Goal: Communication & Community: Answer question/provide support

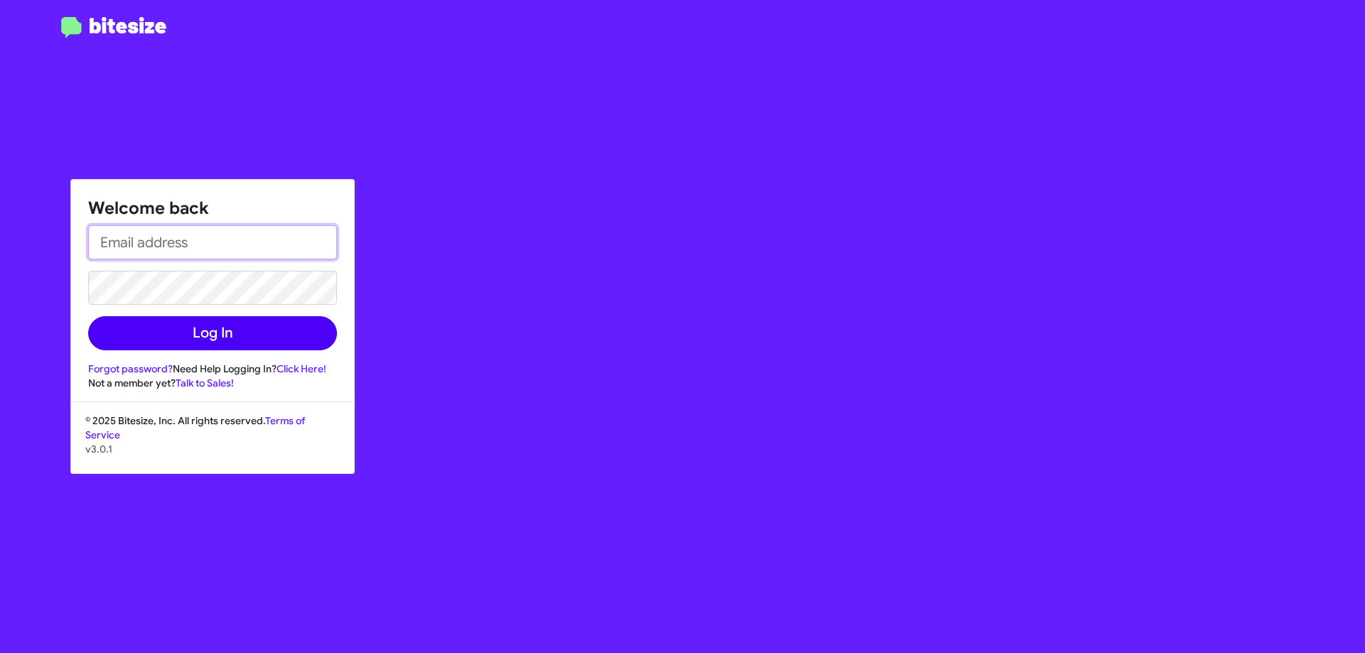
type input "[EMAIL_ADDRESS][DOMAIN_NAME]"
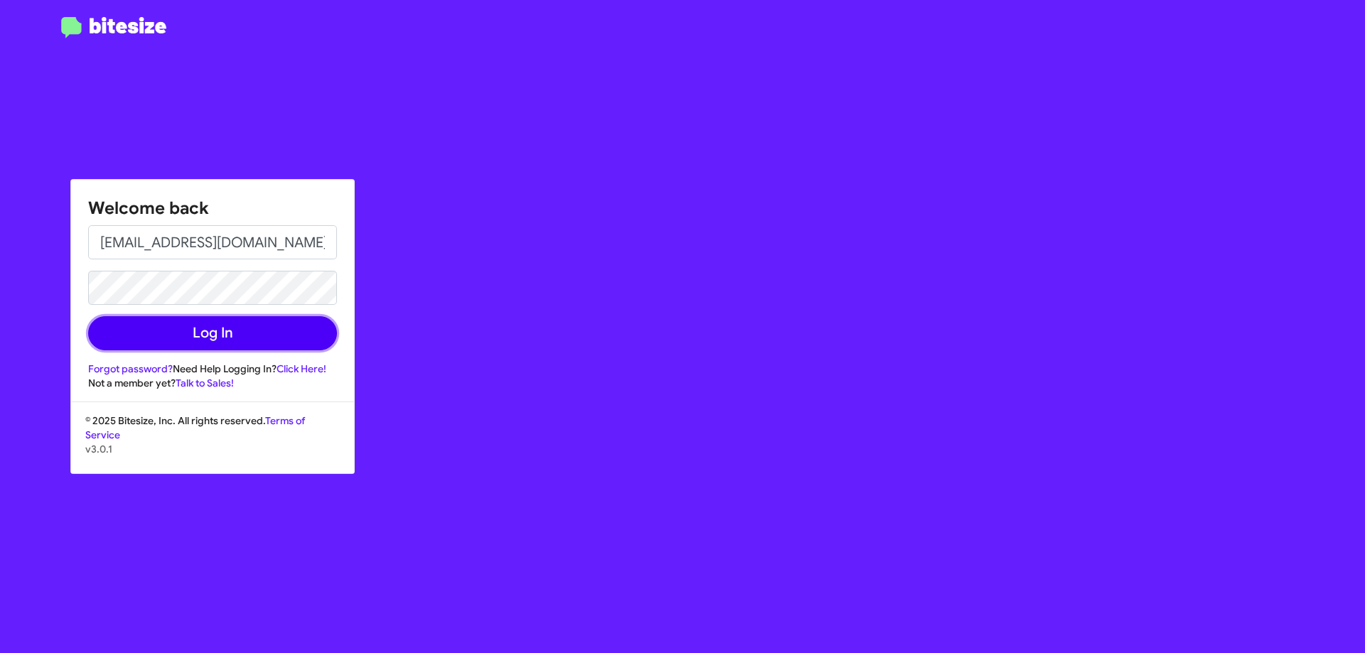
click at [280, 341] on button "Log In" at bounding box center [212, 333] width 249 height 34
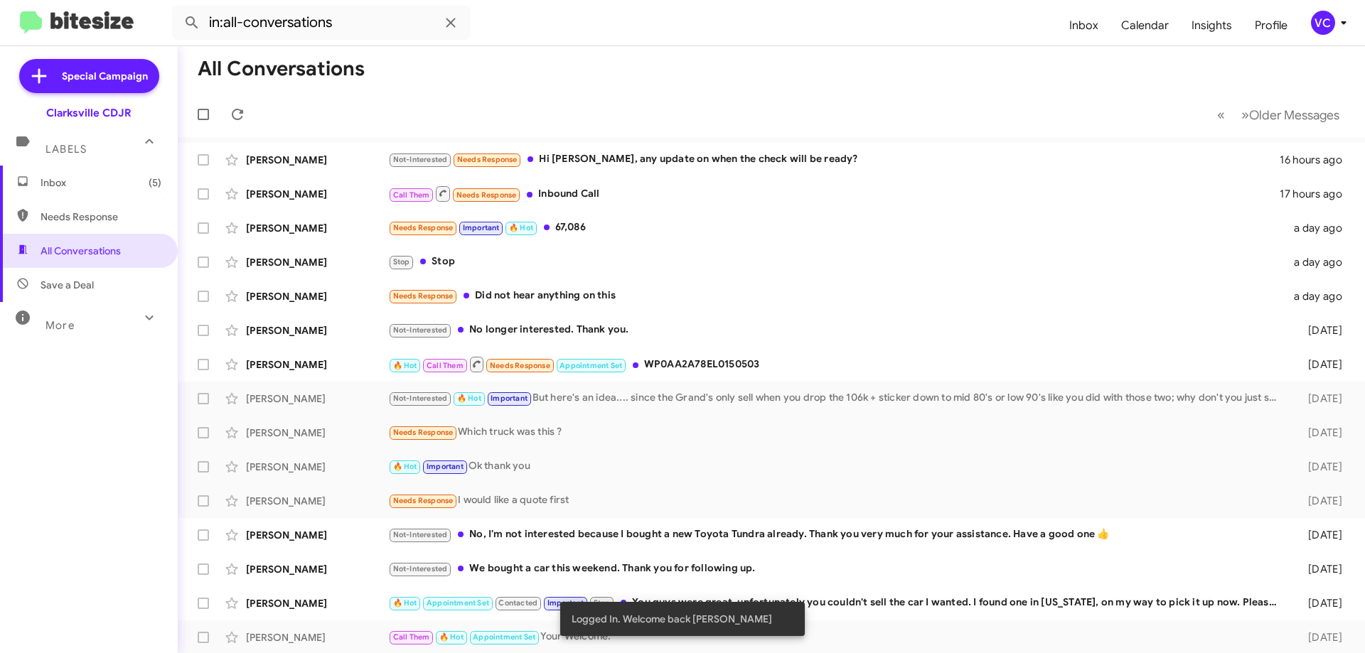
click at [730, 89] on mat-toolbar-row "All Conversations" at bounding box center [771, 68] width 1187 height 45
click at [98, 183] on span "Inbox (5)" at bounding box center [101, 183] width 121 height 14
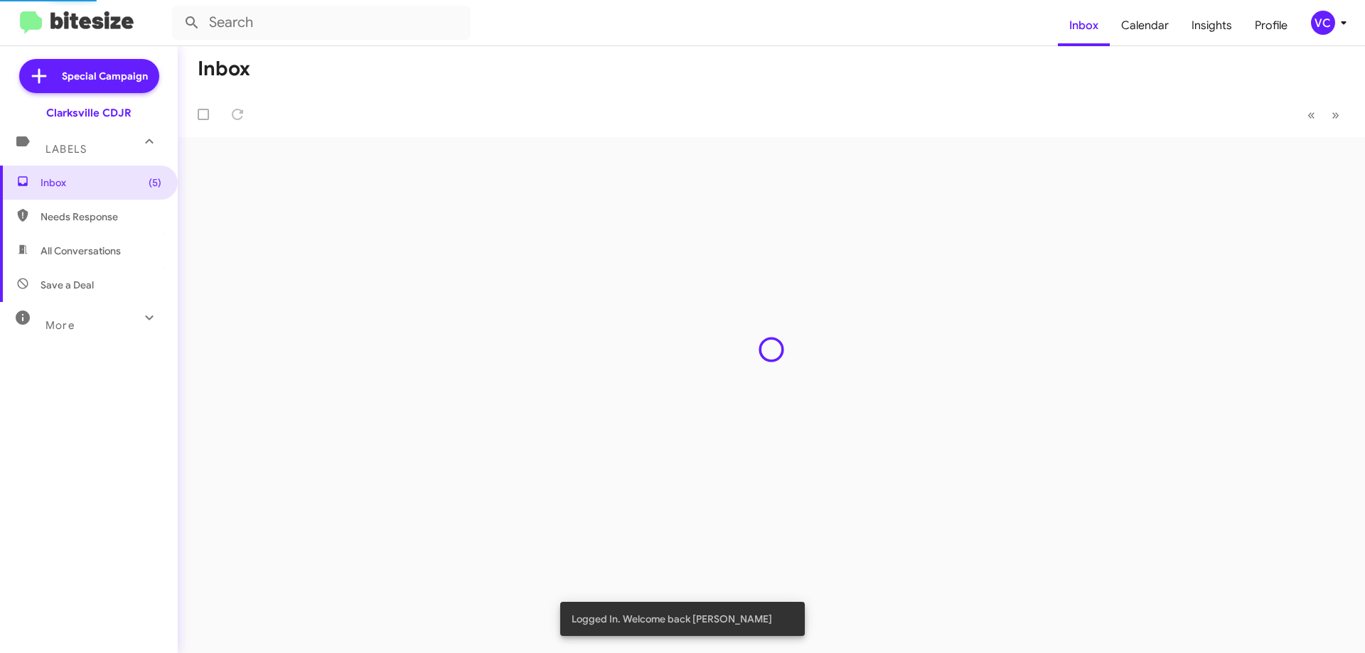
click at [585, 73] on mat-toolbar-row "Inbox" at bounding box center [771, 68] width 1187 height 45
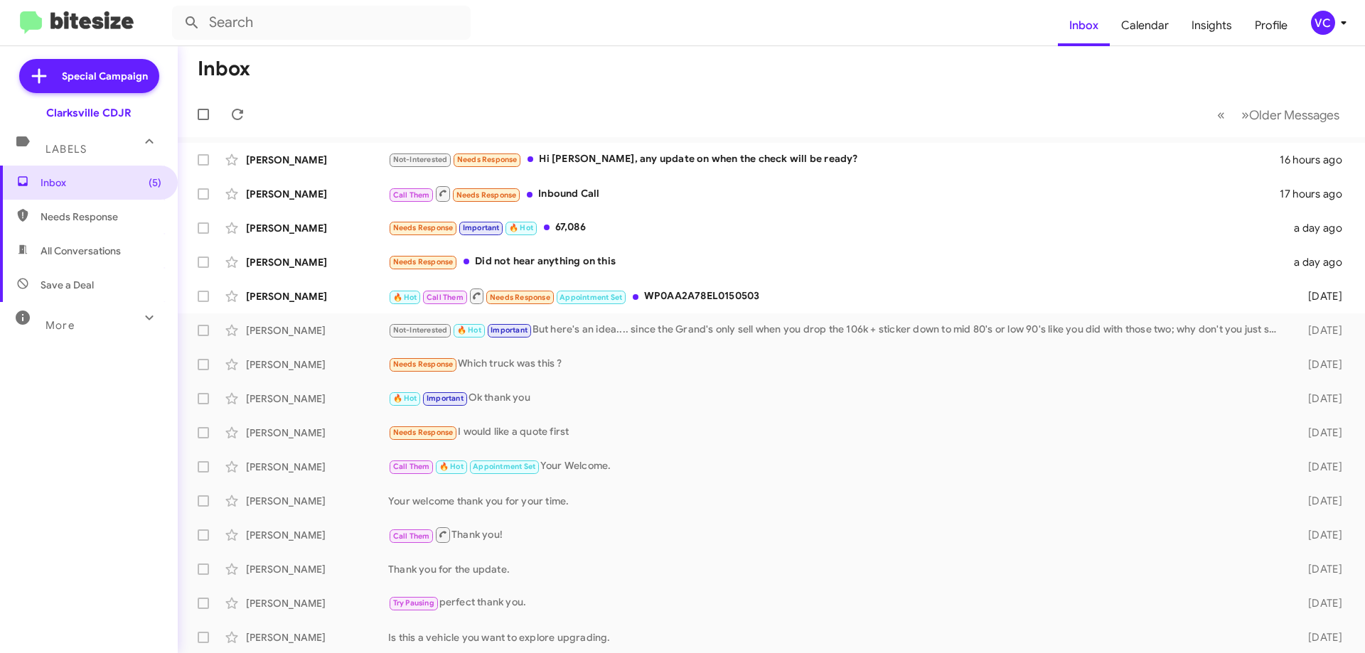
click at [98, 259] on span "All Conversations" at bounding box center [89, 251] width 178 height 34
type input "in:all-conversations"
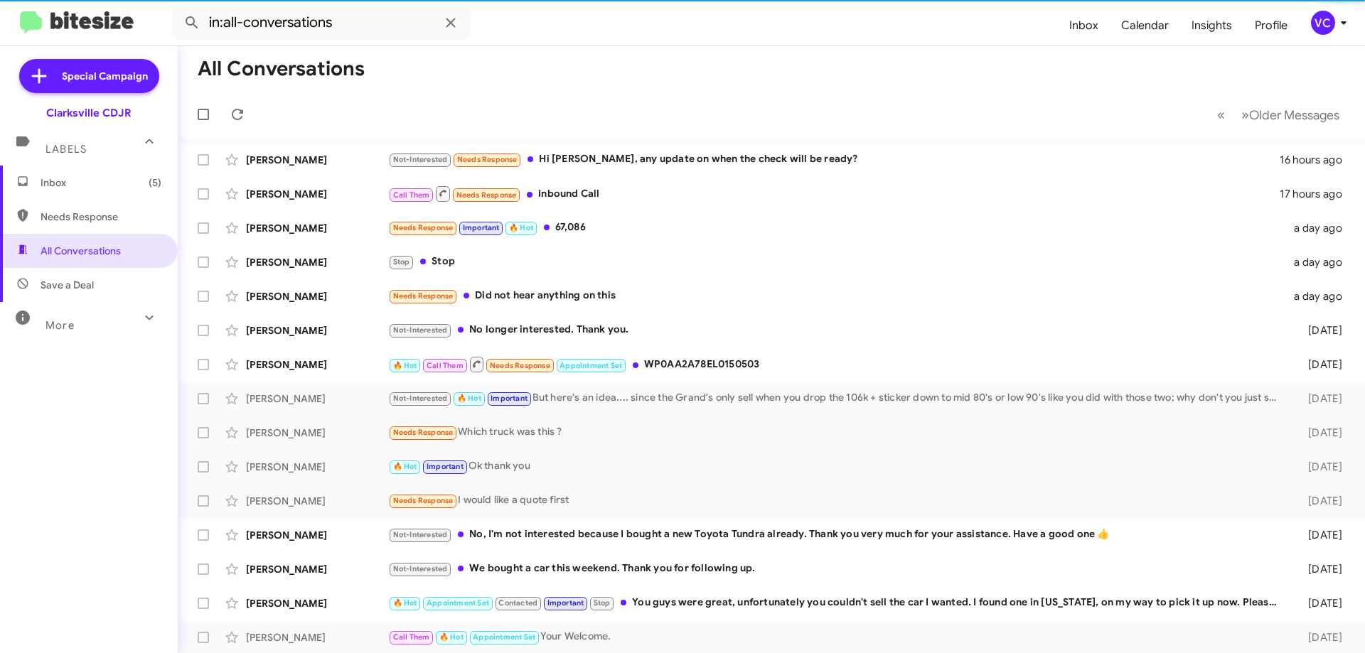
click at [614, 89] on mat-toolbar-row "All Conversations" at bounding box center [771, 68] width 1187 height 45
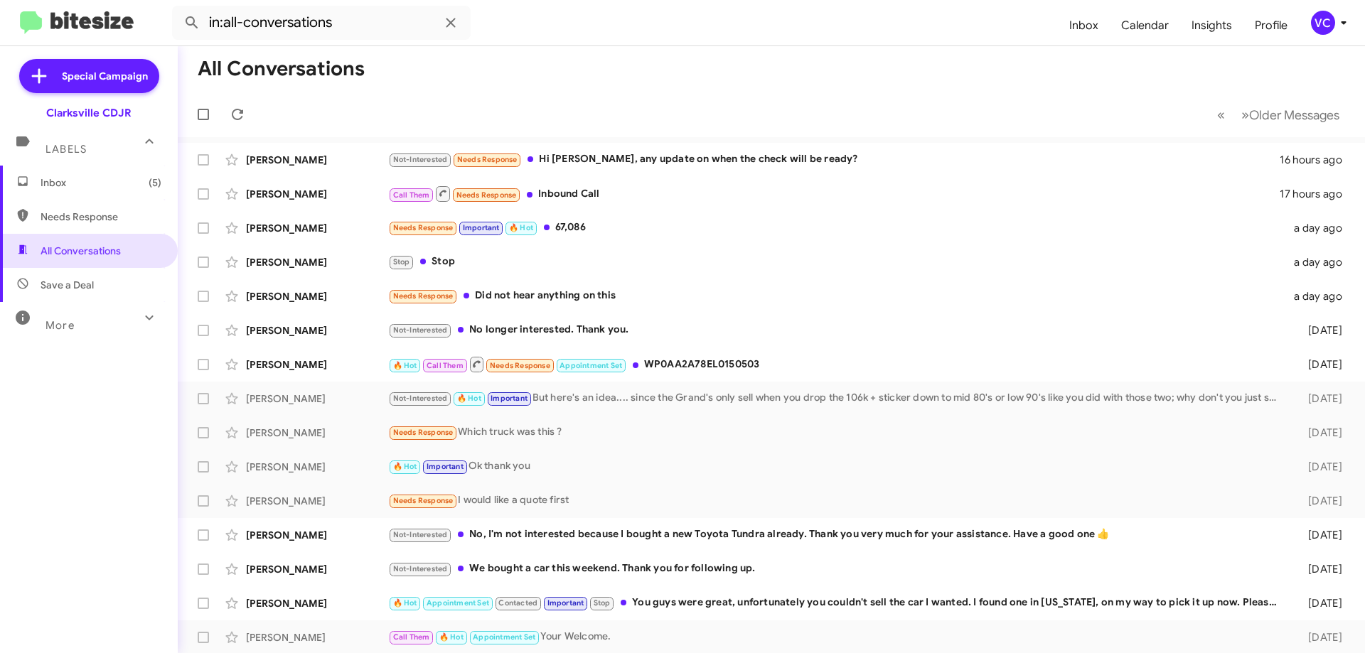
click at [651, 73] on mat-toolbar-row "All Conversations" at bounding box center [771, 68] width 1187 height 45
click at [645, 71] on mat-toolbar-row "All Conversations" at bounding box center [771, 68] width 1187 height 45
click at [702, 67] on mat-toolbar-row "All Conversations" at bounding box center [771, 68] width 1187 height 45
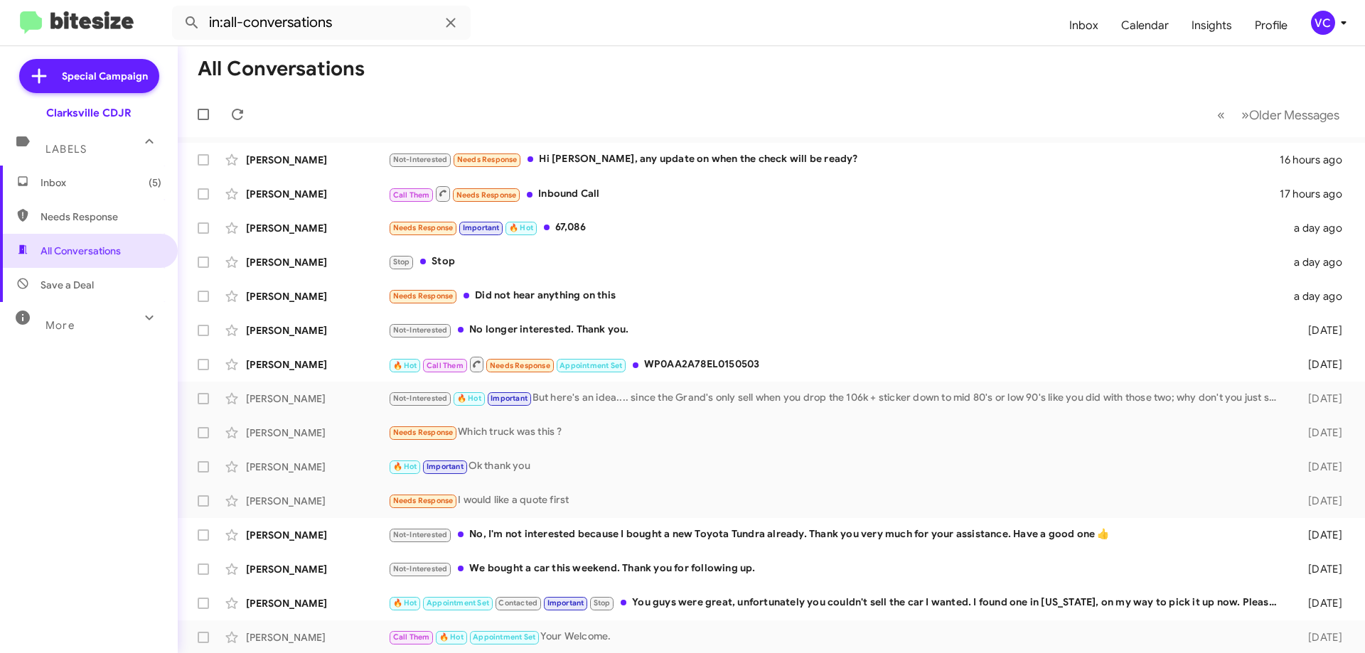
click at [757, 52] on mat-toolbar-row "All Conversations" at bounding box center [771, 68] width 1187 height 45
drag, startPoint x: 80, startPoint y: 411, endPoint x: 309, endPoint y: 158, distance: 341.7
click at [80, 412] on div "Inbox (5) Needs Response All Conversations Save a Deal More Important 🔥 Hot App…" at bounding box center [89, 362] width 178 height 392
click at [612, 34] on form "in:all-conversations" at bounding box center [615, 23] width 886 height 34
click at [706, 81] on mat-toolbar-row "All Conversations" at bounding box center [771, 68] width 1187 height 45
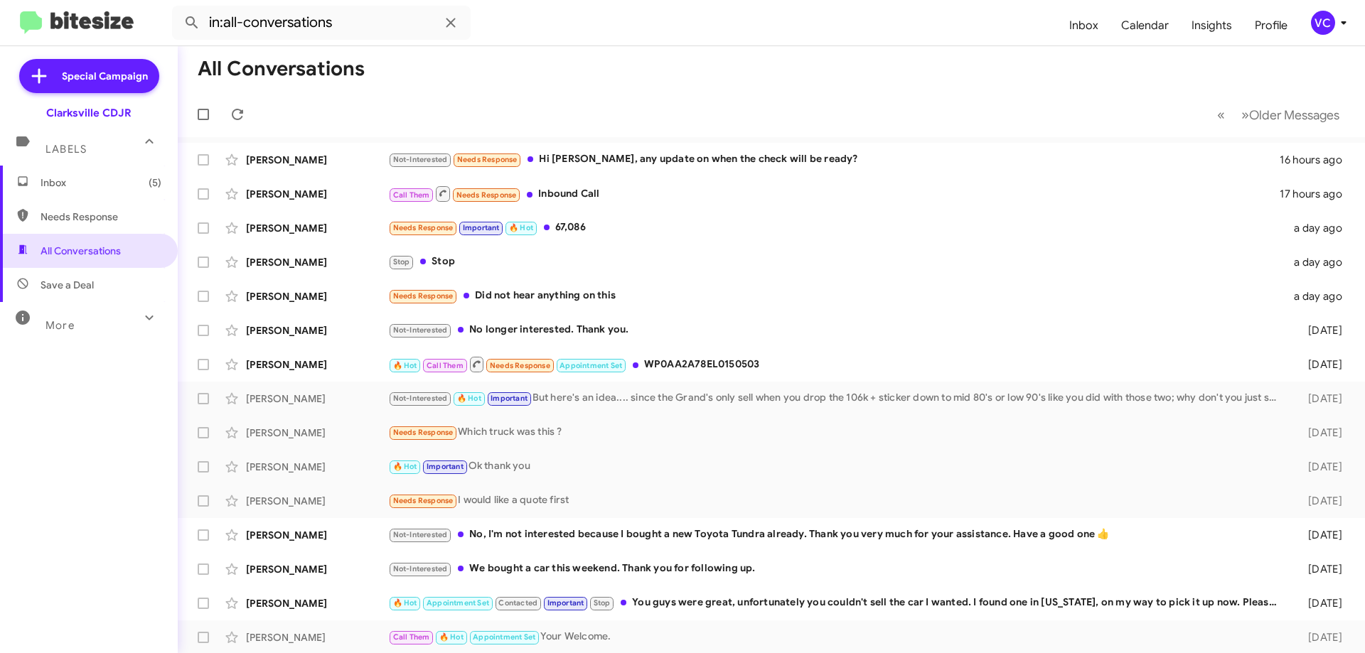
click at [682, 87] on mat-toolbar-row "All Conversations" at bounding box center [771, 68] width 1187 height 45
click at [683, 89] on mat-toolbar-row "All Conversations" at bounding box center [771, 68] width 1187 height 45
click at [134, 422] on div "Inbox (5) Needs Response All Conversations Save a Deal More Important 🔥 Hot App…" at bounding box center [89, 362] width 178 height 392
click at [618, 80] on mat-toolbar-row "All Conversations" at bounding box center [771, 68] width 1187 height 45
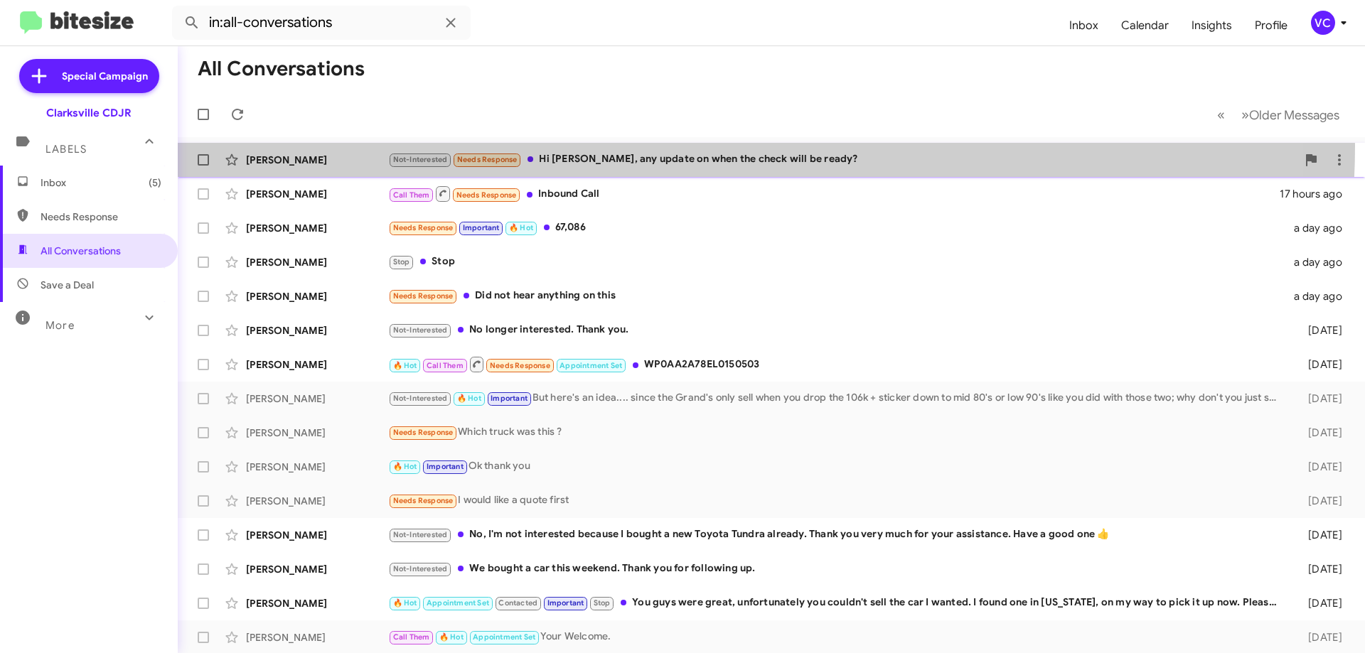
click at [697, 146] on div "[PERSON_NAME] Not-Interested Needs Response Hi [PERSON_NAME], any update on whe…" at bounding box center [771, 160] width 1164 height 28
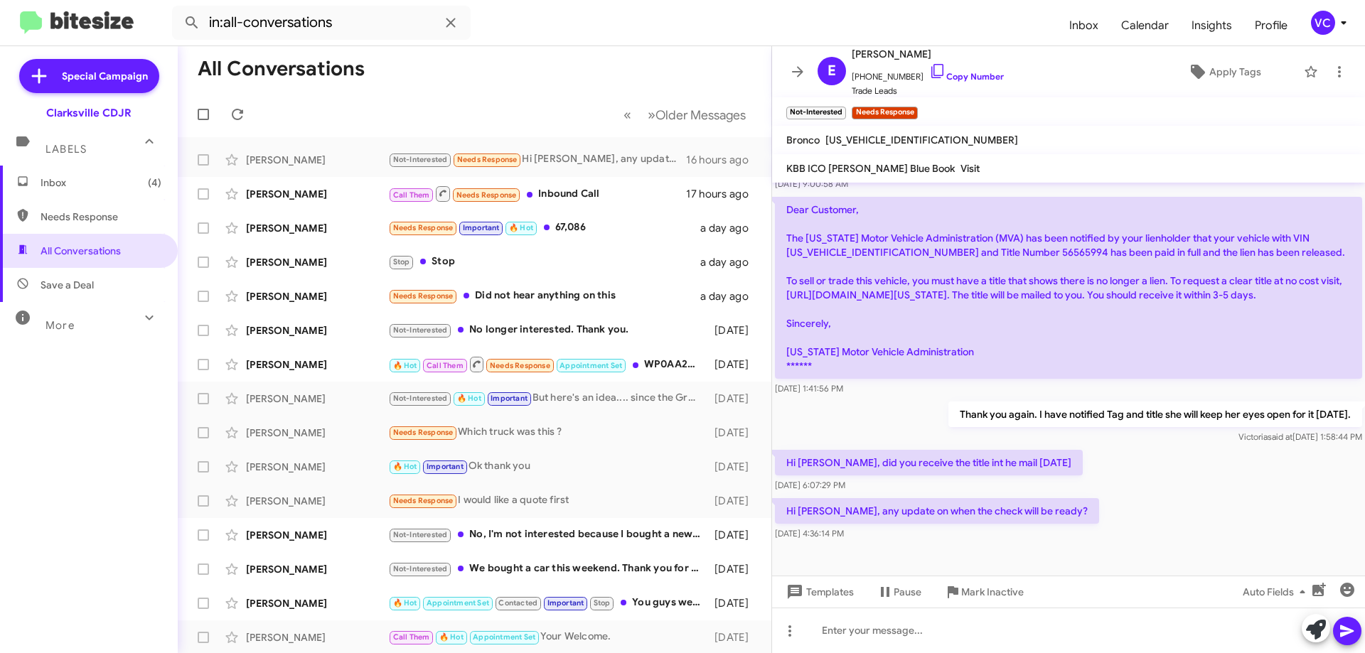
scroll to position [308, 0]
click at [1113, 510] on div "Hi [PERSON_NAME], any update on when the check will be ready? [DATE] 4:36:14 PM" at bounding box center [1068, 519] width 593 height 48
